Goal: Use online tool/utility: Utilize a website feature to perform a specific function

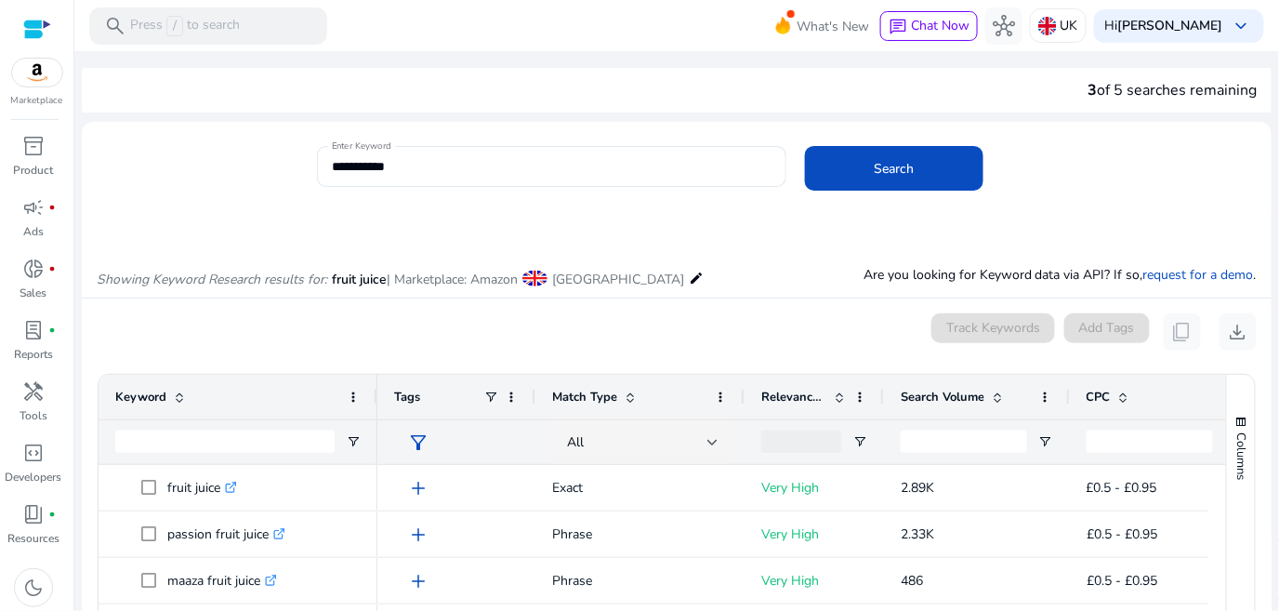
scroll to position [221, 0]
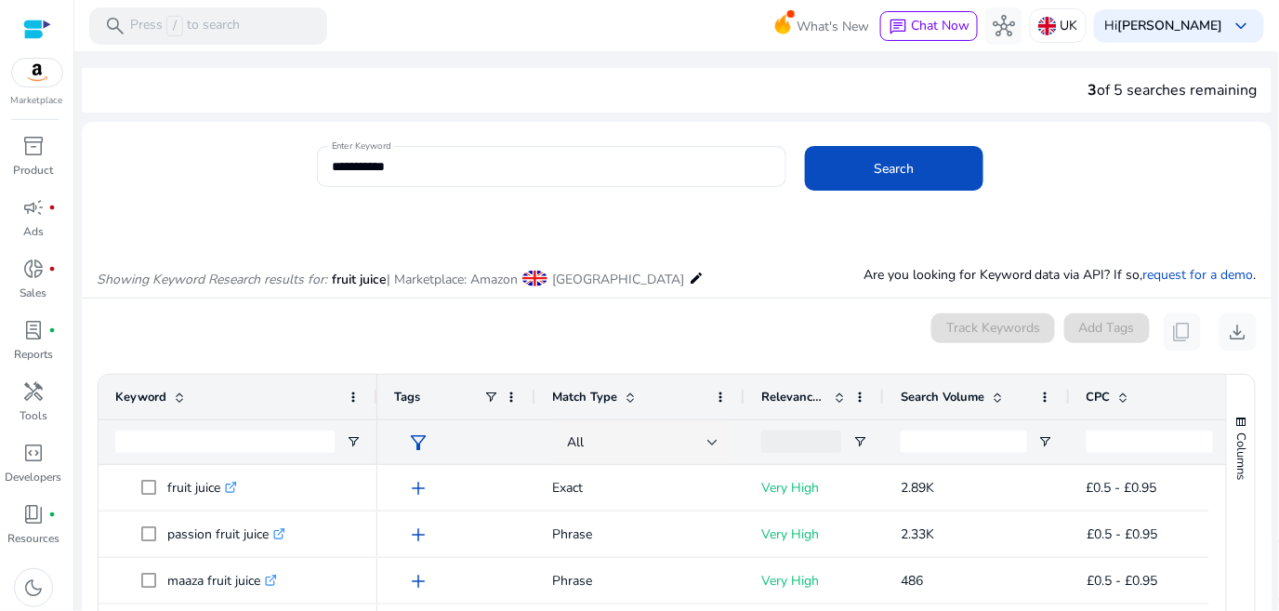
scroll to position [221, 0]
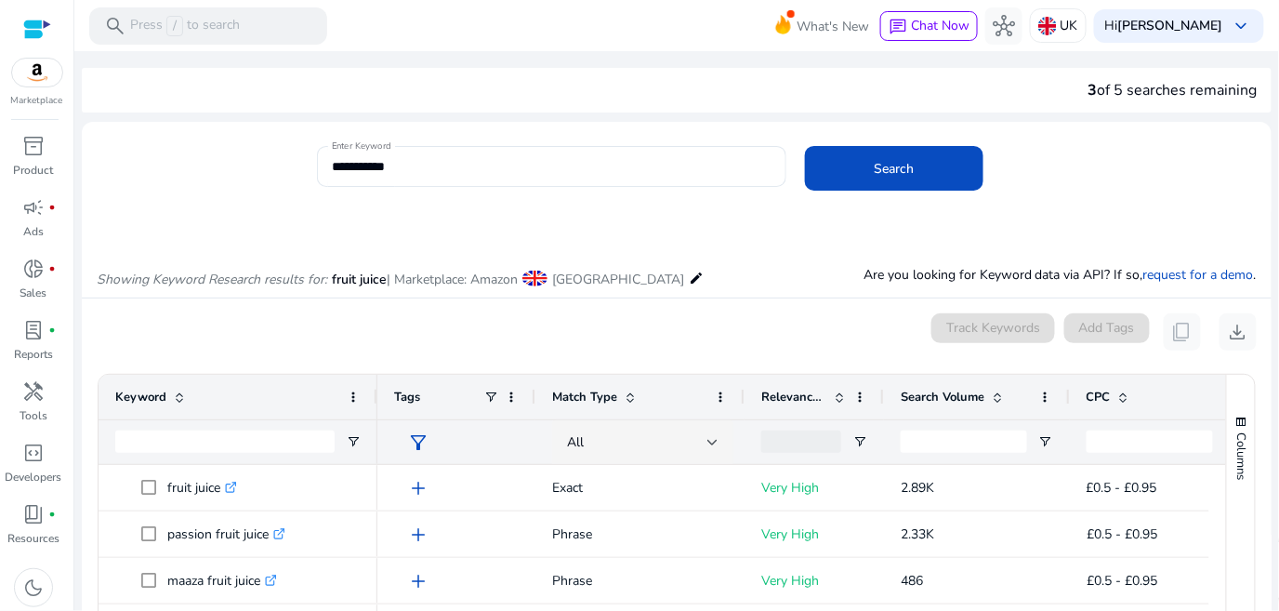
scroll to position [221, 0]
